Goal: Complete application form

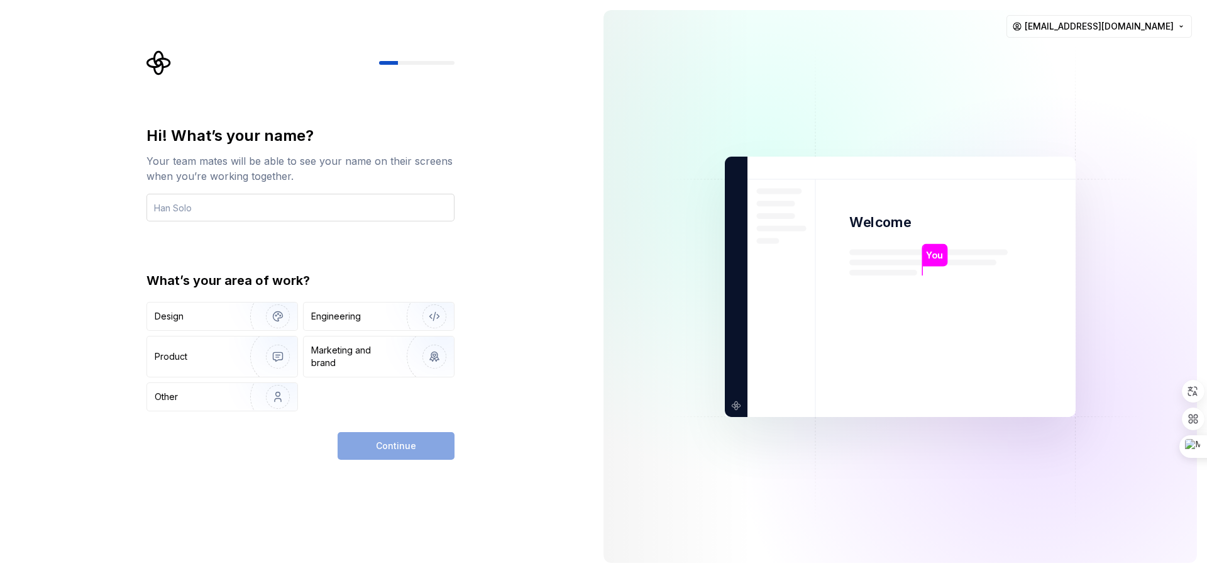
click at [237, 206] on input "text" at bounding box center [300, 208] width 308 height 28
type input "N"
type input "[PERSON_NAME]"
click at [178, 364] on div "Product" at bounding box center [222, 356] width 150 height 40
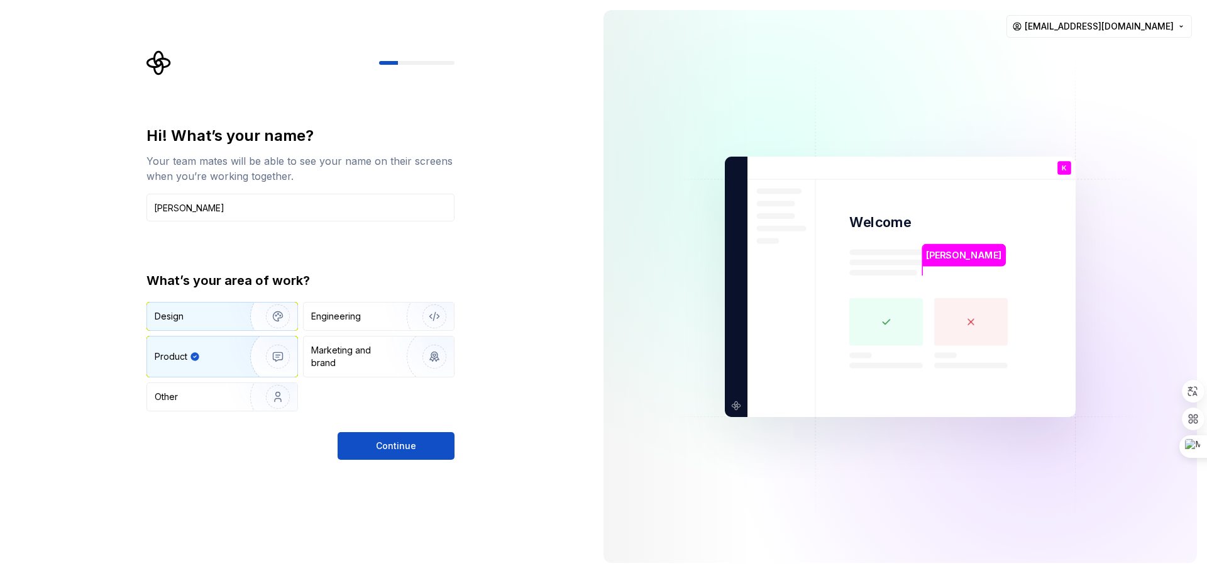
drag, startPoint x: 189, startPoint y: 317, endPoint x: 198, endPoint y: 317, distance: 9.4
click at [189, 318] on div "Design" at bounding box center [194, 316] width 79 height 13
click at [170, 354] on div "Product" at bounding box center [171, 356] width 33 height 13
click at [215, 394] on div "Other" at bounding box center [192, 396] width 74 height 13
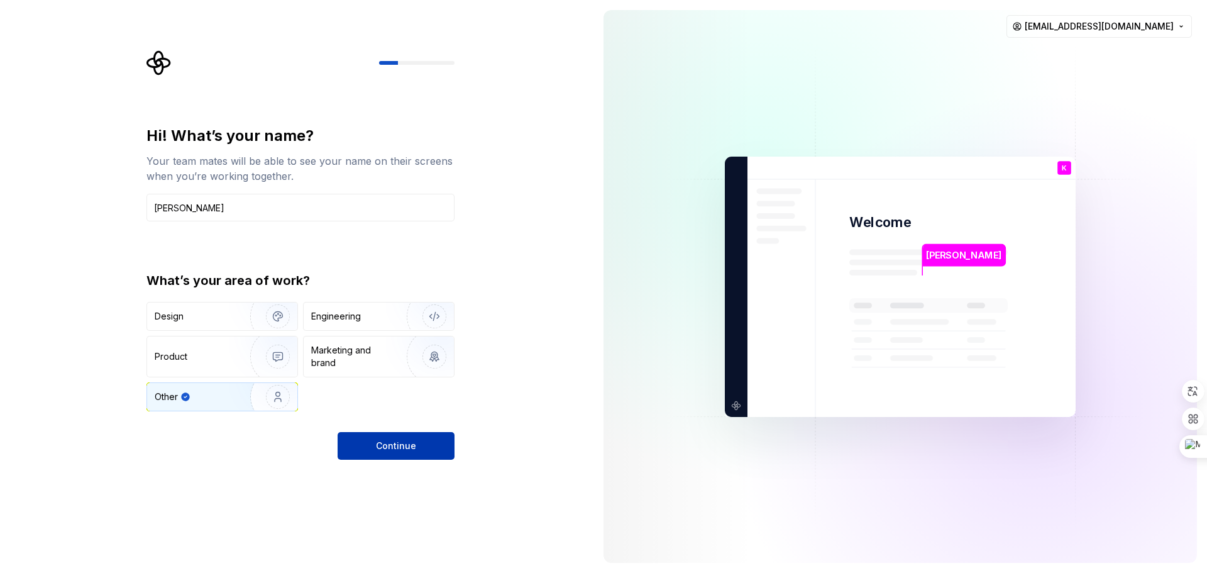
click at [377, 458] on button "Continue" at bounding box center [396, 446] width 117 height 28
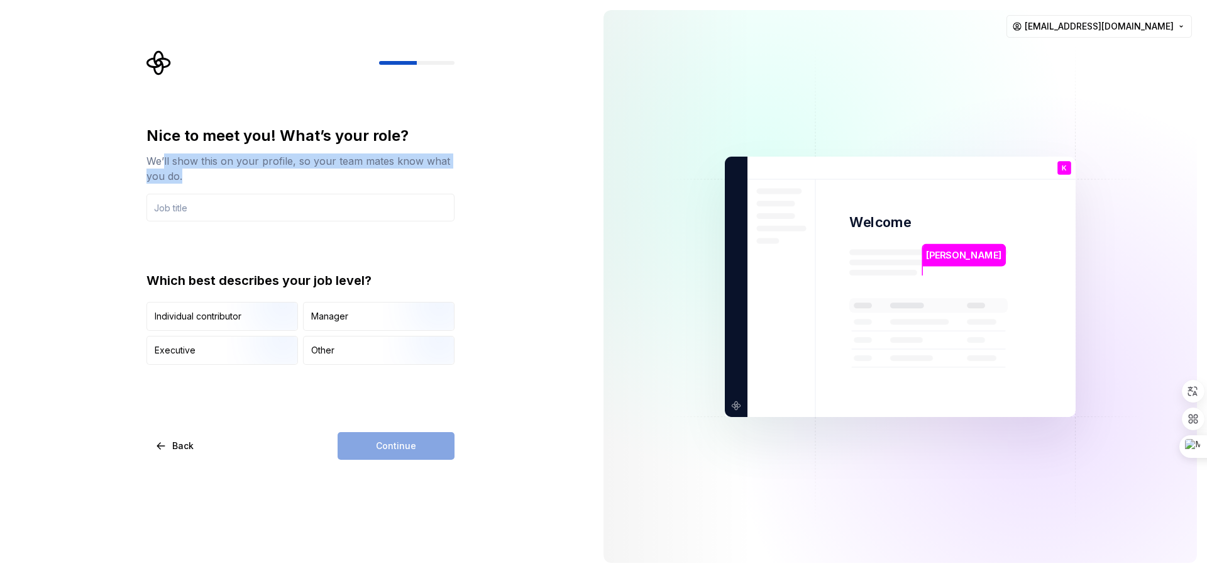
drag, startPoint x: 165, startPoint y: 160, endPoint x: 374, endPoint y: 177, distance: 209.4
click at [374, 177] on div "We’ll show this on your profile, so your team mates know what you do." at bounding box center [300, 168] width 308 height 30
click at [541, 290] on div "Nice to meet you! What’s your role? We’ll show this on your profile, so your te…" at bounding box center [296, 286] width 593 height 573
click at [155, 207] on input "text" at bounding box center [300, 208] width 308 height 28
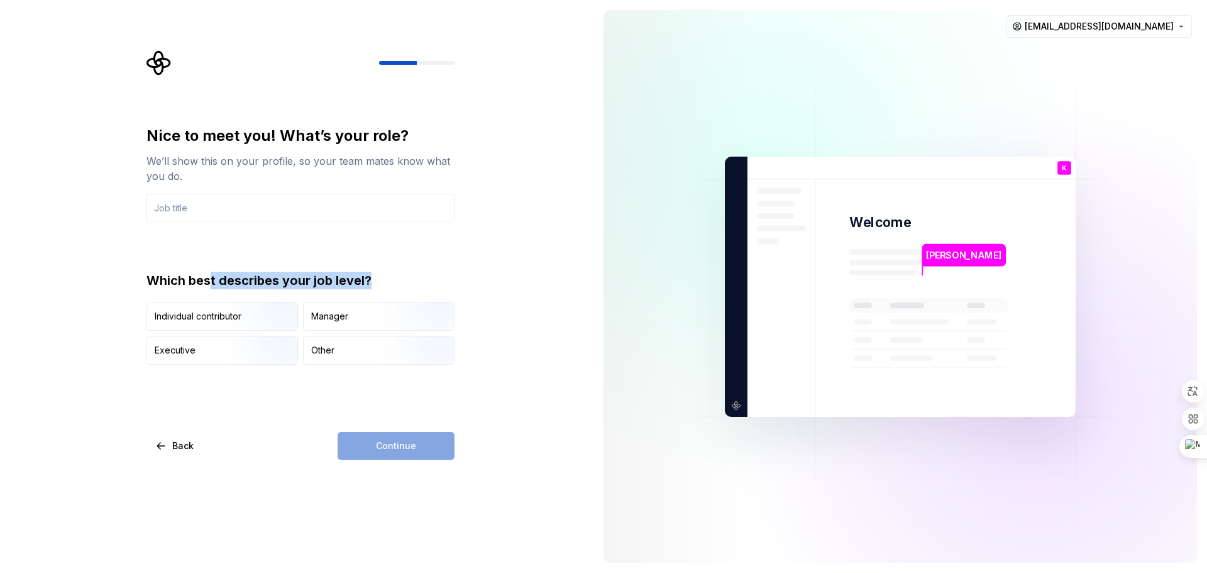
drag, startPoint x: 213, startPoint y: 283, endPoint x: 380, endPoint y: 284, distance: 167.2
click at [380, 284] on div "Which best describes your job level?" at bounding box center [300, 281] width 308 height 18
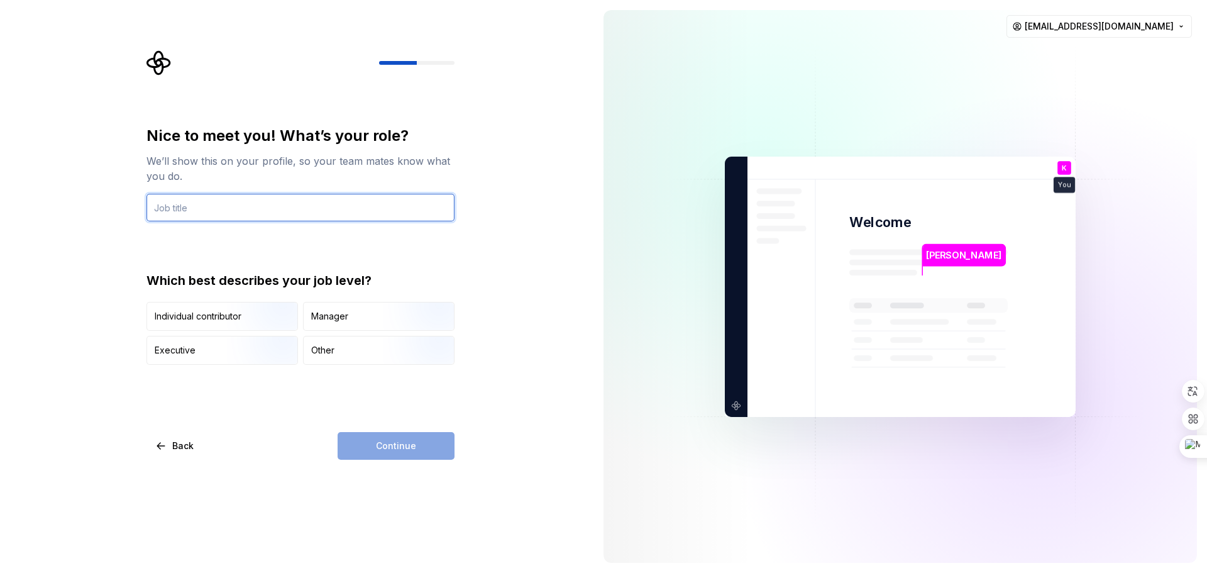
click at [207, 212] on input "text" at bounding box center [300, 208] width 308 height 28
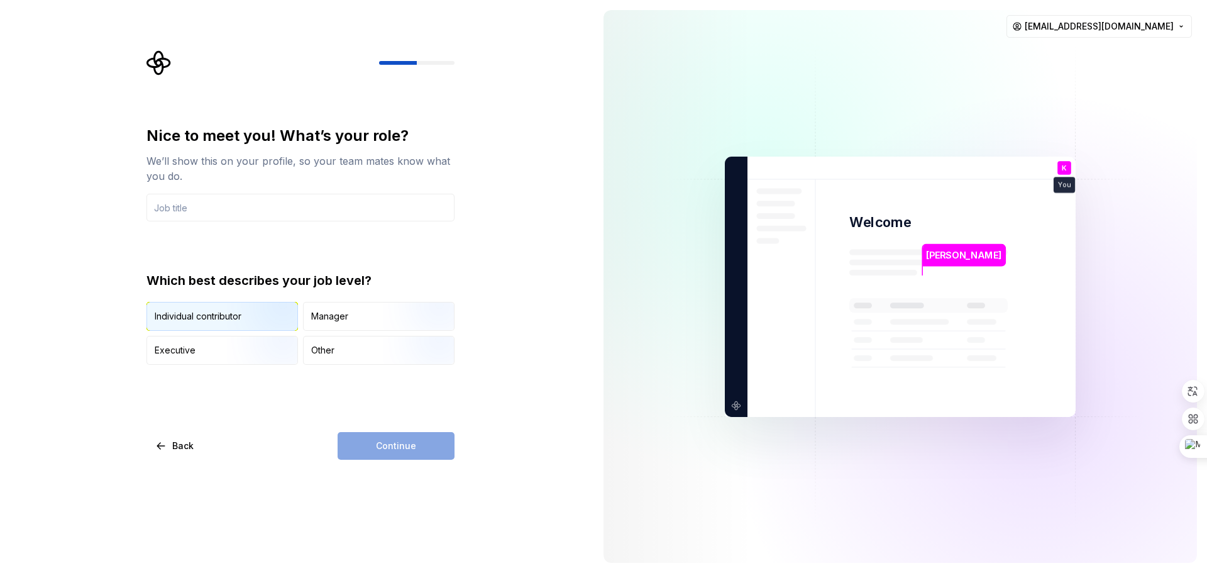
click at [206, 314] on div "Individual contributor" at bounding box center [198, 316] width 87 height 13
click at [202, 207] on input "text" at bounding box center [300, 208] width 308 height 28
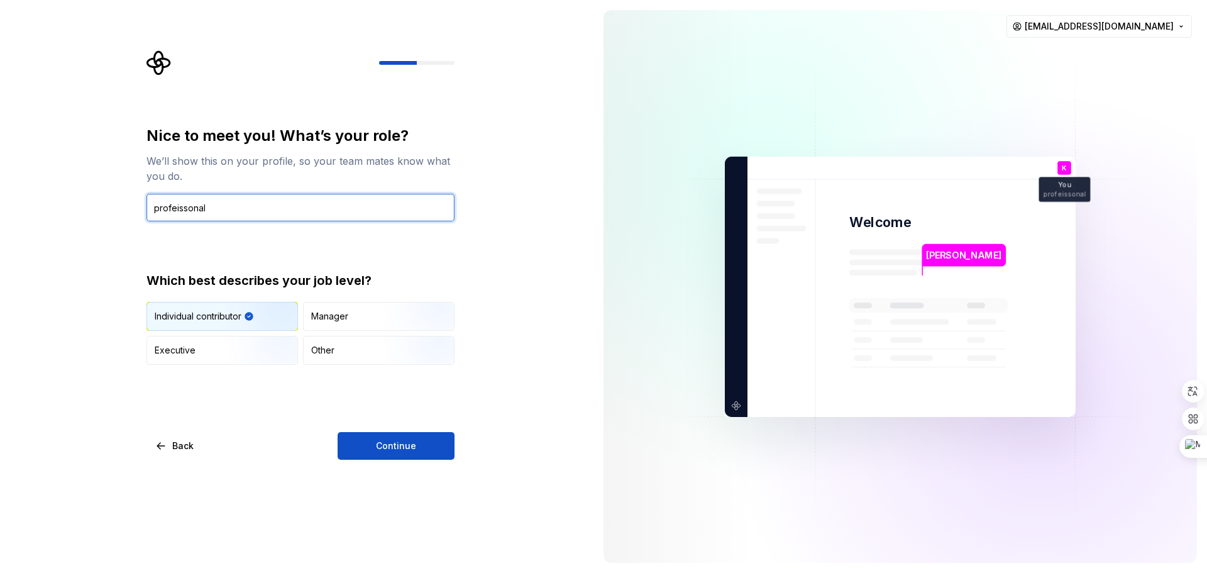
type input "profeissonal"
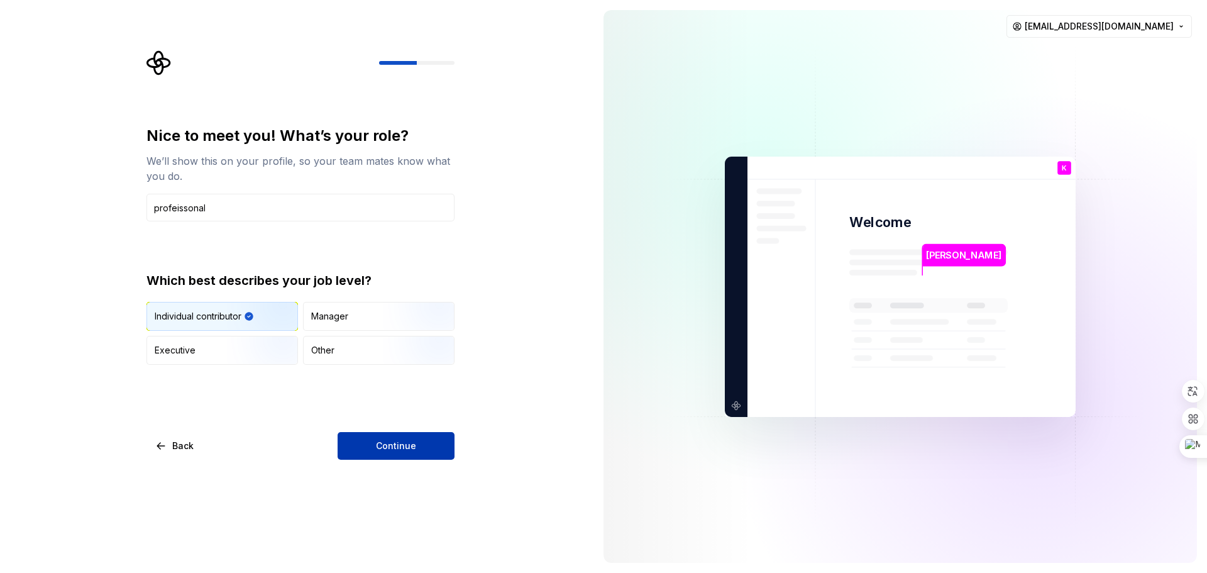
click at [408, 449] on span "Continue" at bounding box center [396, 445] width 40 height 13
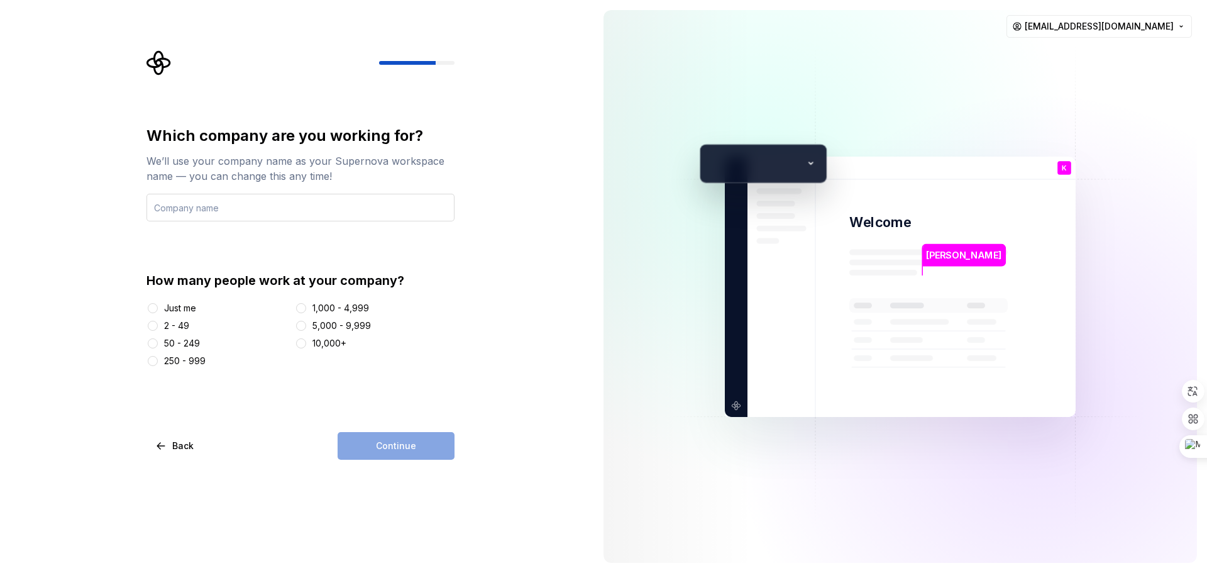
click at [231, 212] on input "text" at bounding box center [300, 208] width 308 height 28
type input "uni"
click at [179, 339] on div "50 - 249" at bounding box center [182, 343] width 36 height 13
click at [158, 339] on button "50 - 249" at bounding box center [153, 343] width 10 height 10
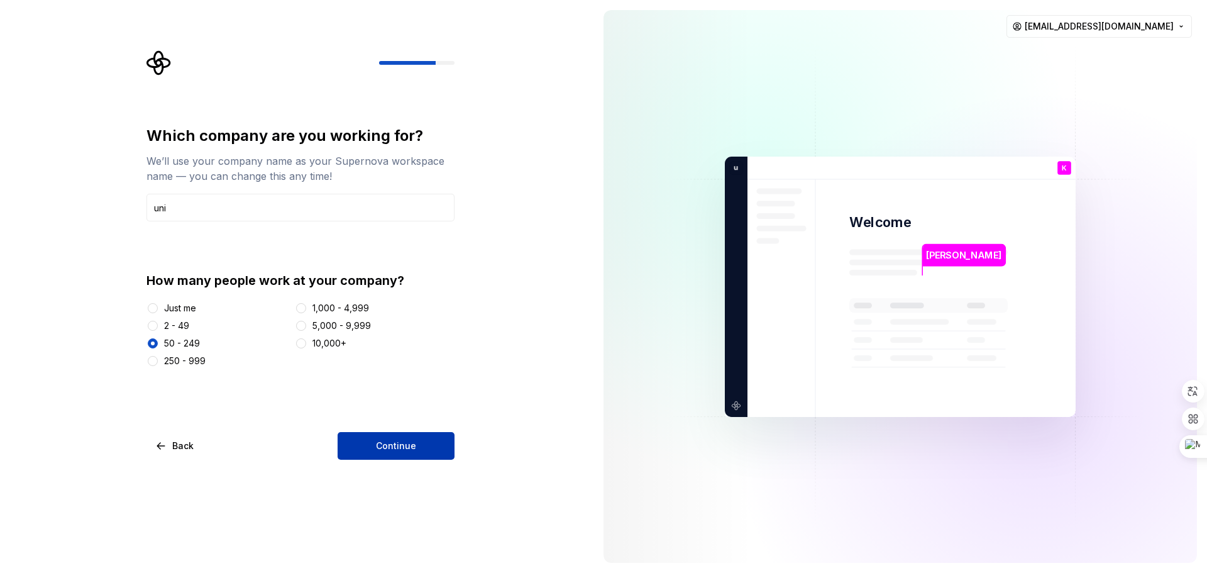
click at [405, 446] on span "Continue" at bounding box center [396, 445] width 40 height 13
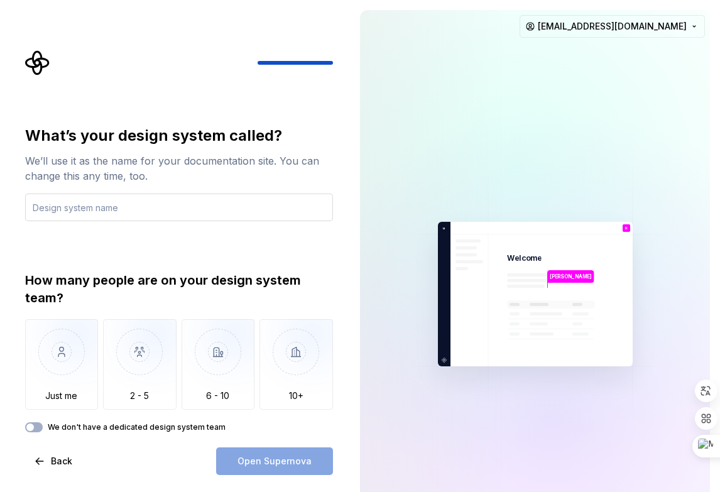
click at [135, 206] on input "text" at bounding box center [179, 208] width 308 height 28
type input "[PERSON_NAME]"
type button "Only one person"
click at [279, 462] on div "Open Supernova" at bounding box center [274, 462] width 117 height 28
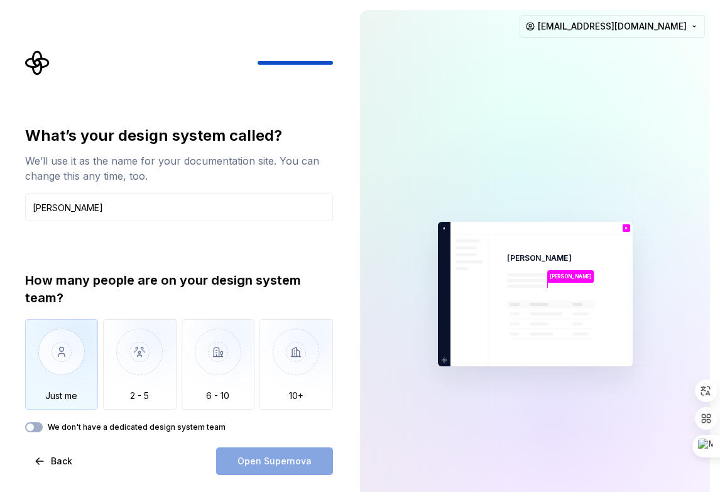
click at [77, 361] on img "button" at bounding box center [62, 361] width 74 height 84
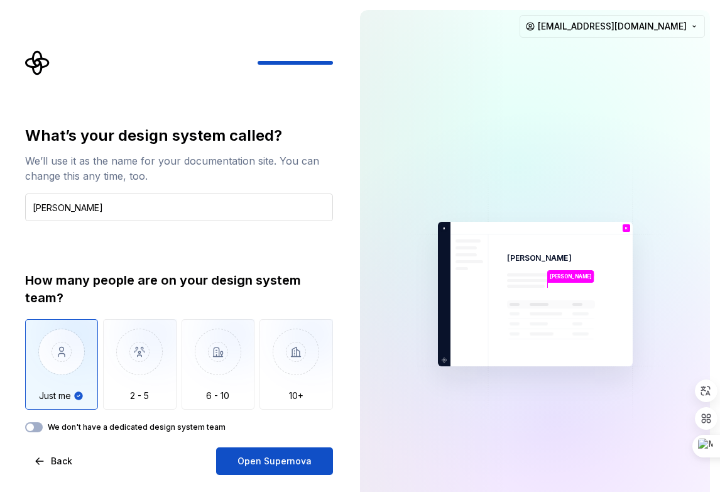
click at [33, 210] on input "[PERSON_NAME]" at bounding box center [179, 208] width 308 height 28
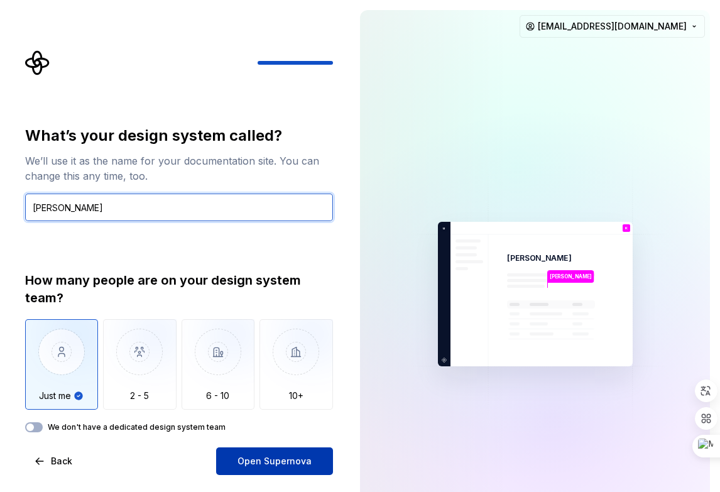
type input "[PERSON_NAME]"
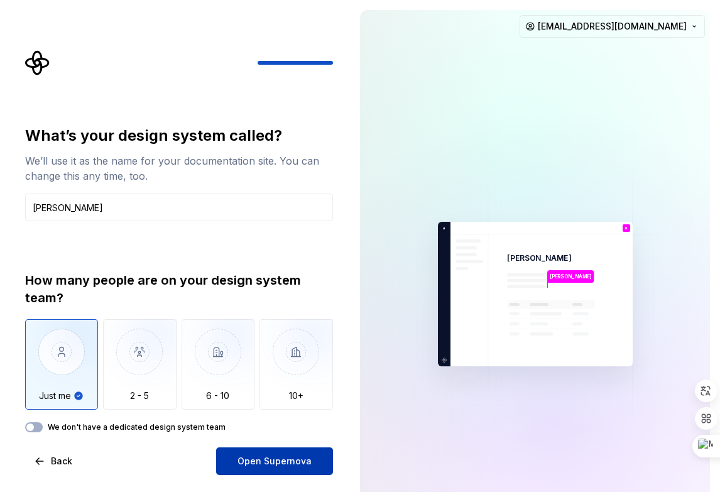
click at [275, 453] on button "Open Supernova" at bounding box center [274, 462] width 117 height 28
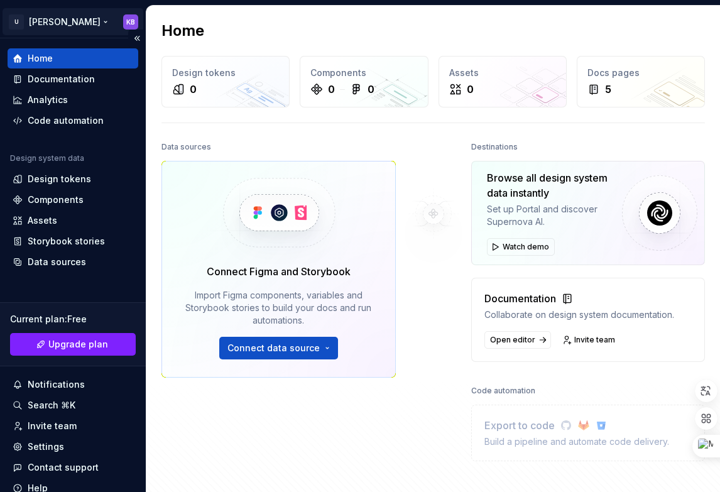
click at [123, 22] on html "U Nina KB Home Documentation Analytics Code automation Design system data Desig…" at bounding box center [360, 246] width 720 height 492
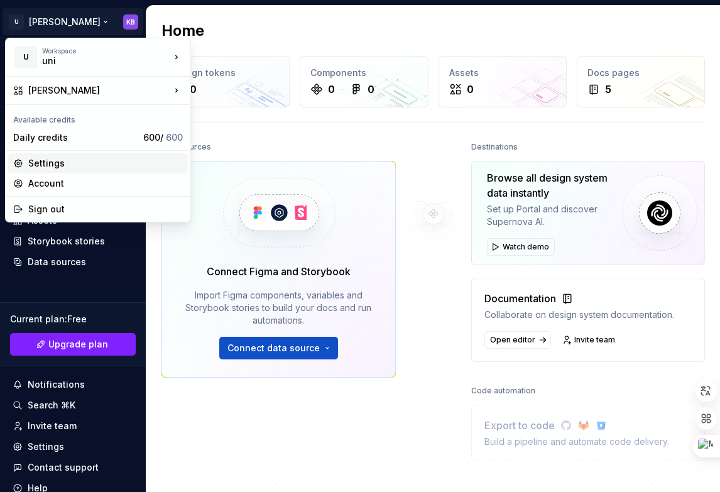
click at [53, 168] on div "Settings" at bounding box center [105, 163] width 155 height 13
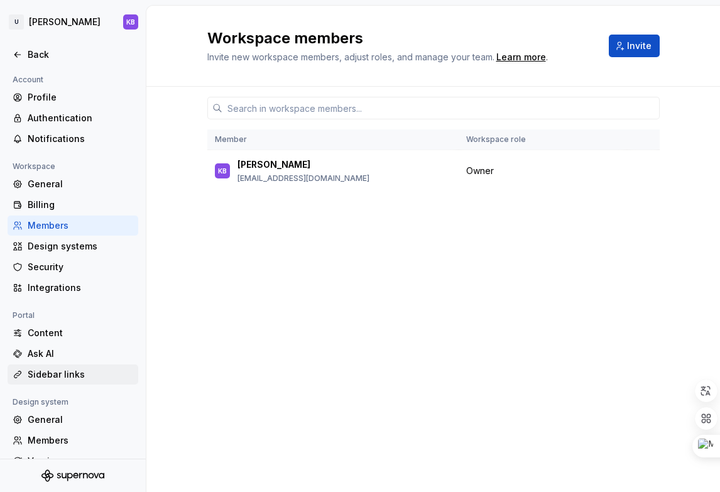
scroll to position [62, 0]
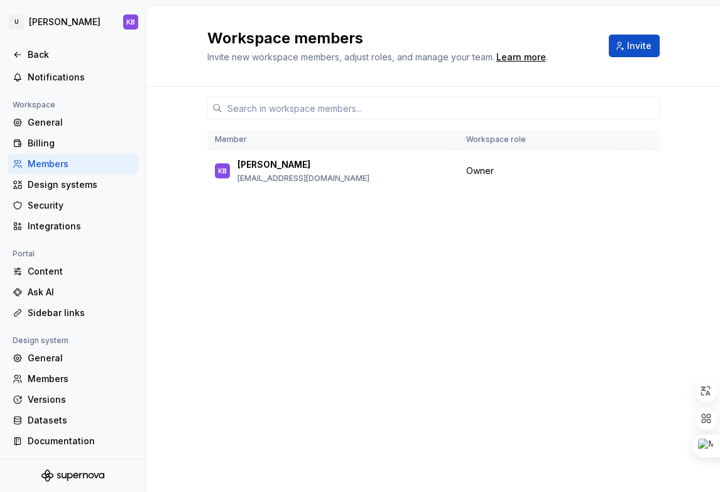
click at [364, 282] on div "Member Workspace role KB [PERSON_NAME] [PERSON_NAME][EMAIL_ADDRESS][DOMAIN_NAME…" at bounding box center [433, 266] width 453 height 358
